Goal: Information Seeking & Learning: Learn about a topic

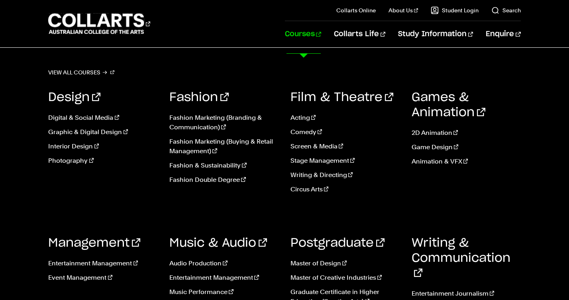
click at [308, 37] on link "Courses" at bounding box center [303, 34] width 36 height 26
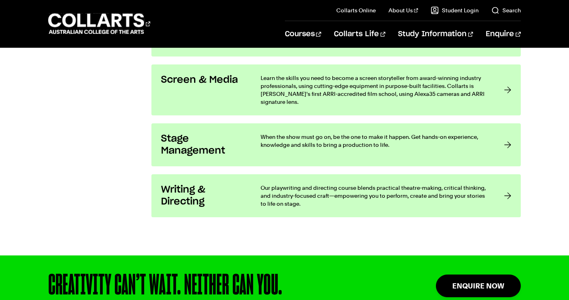
scroll to position [1587, 0]
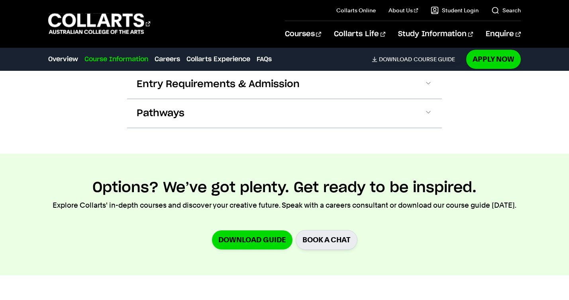
scroll to position [1712, 0]
drag, startPoint x: 373, startPoint y: 110, endPoint x: 391, endPoint y: 123, distance: 22.0
drag, startPoint x: 285, startPoint y: 194, endPoint x: 310, endPoint y: 230, distance: 43.8
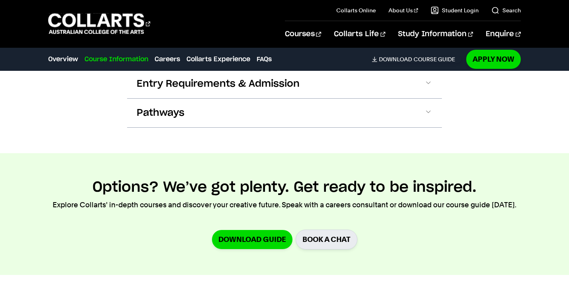
drag, startPoint x: 283, startPoint y: 190, endPoint x: 347, endPoint y: 232, distance: 76.8
drag, startPoint x: 293, startPoint y: 189, endPoint x: 405, endPoint y: 135, distance: 124.6
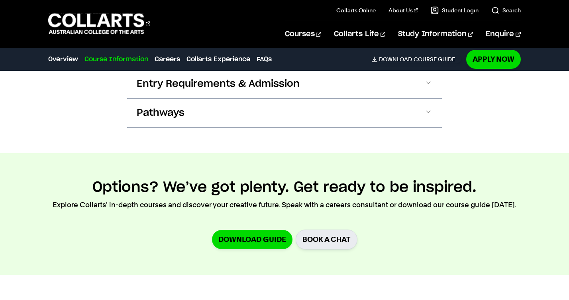
drag, startPoint x: 373, startPoint y: 107, endPoint x: 403, endPoint y: 133, distance: 40.2
drag, startPoint x: 420, startPoint y: 273, endPoint x: 347, endPoint y: 244, distance: 79.1
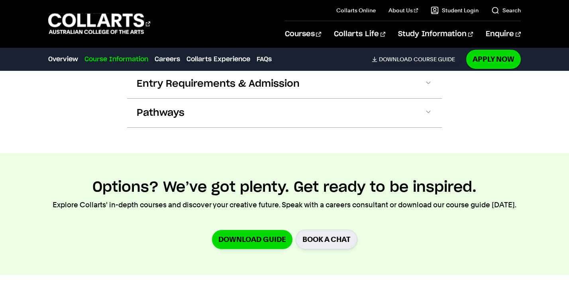
drag, startPoint x: 384, startPoint y: 267, endPoint x: 363, endPoint y: 254, distance: 24.1
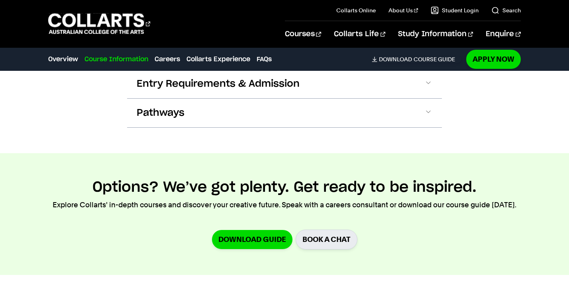
drag, startPoint x: 290, startPoint y: 105, endPoint x: 311, endPoint y: 214, distance: 110.8
